Goal: Find specific page/section

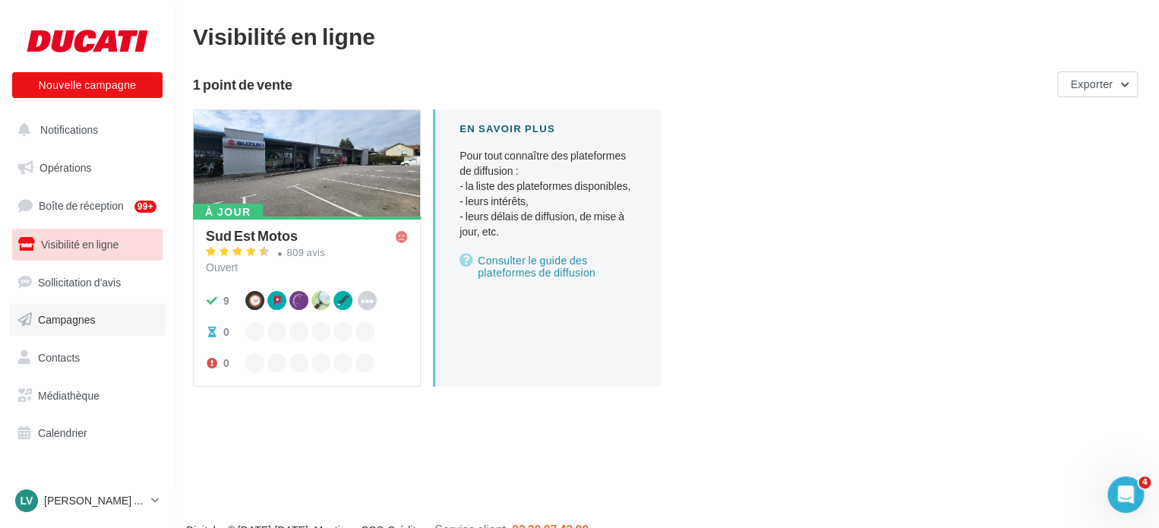
click at [65, 321] on span "Campagnes" at bounding box center [67, 319] width 58 height 13
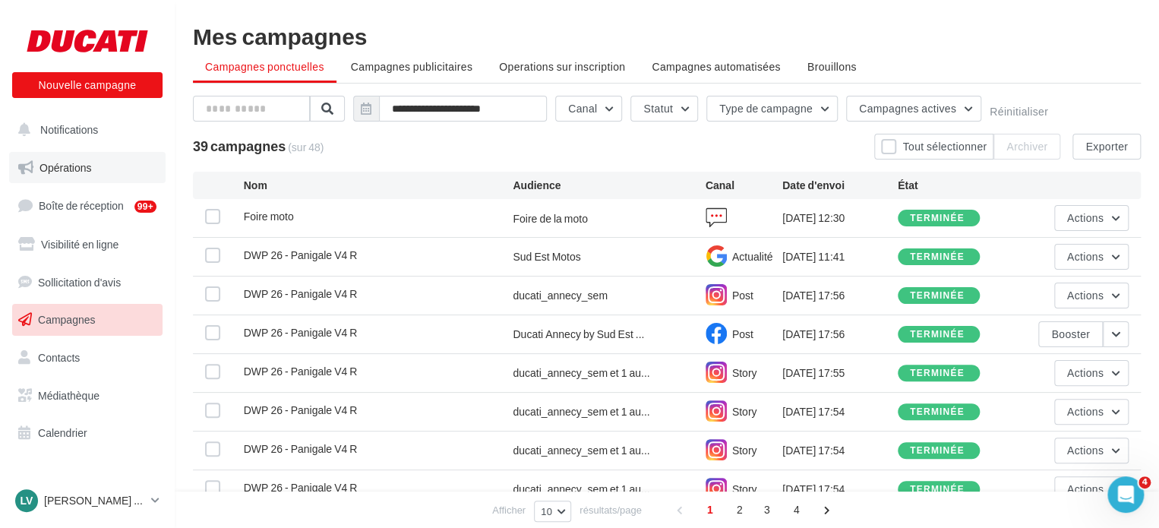
click at [80, 169] on span "Opérations" at bounding box center [65, 167] width 52 height 13
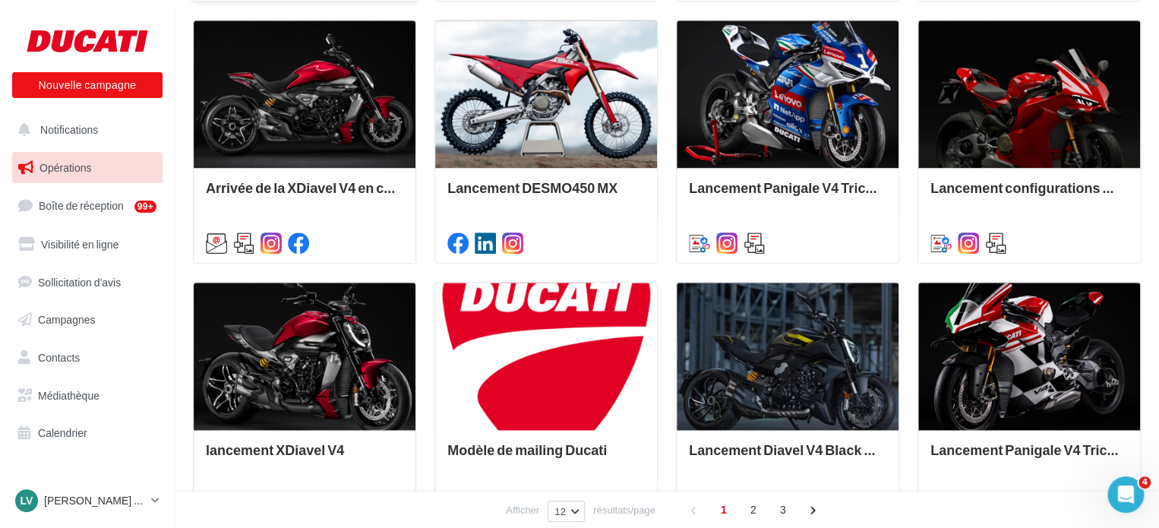
scroll to position [304, 0]
